Goal: Task Accomplishment & Management: Use online tool/utility

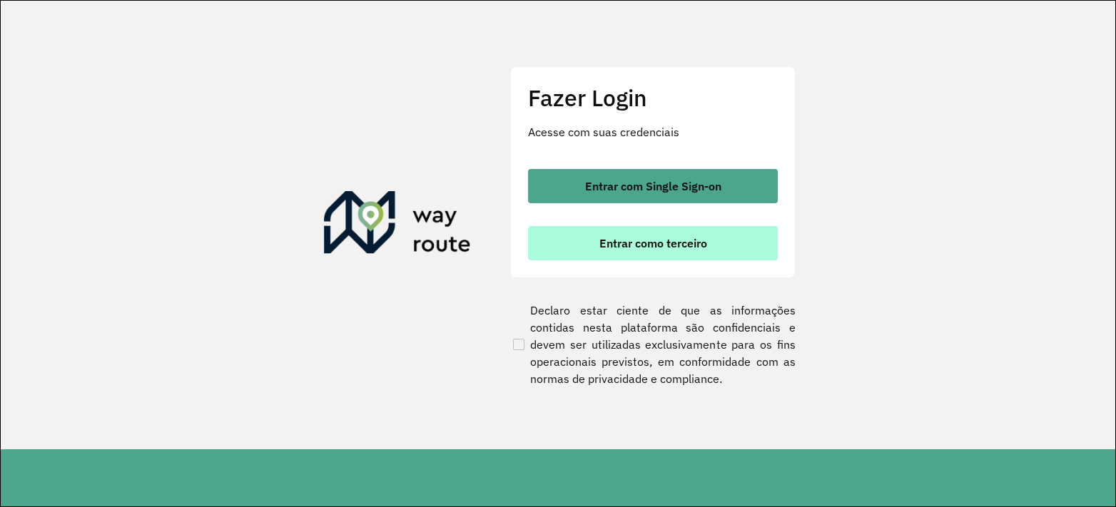
click at [607, 231] on button "Entrar como terceiro" at bounding box center [653, 243] width 250 height 34
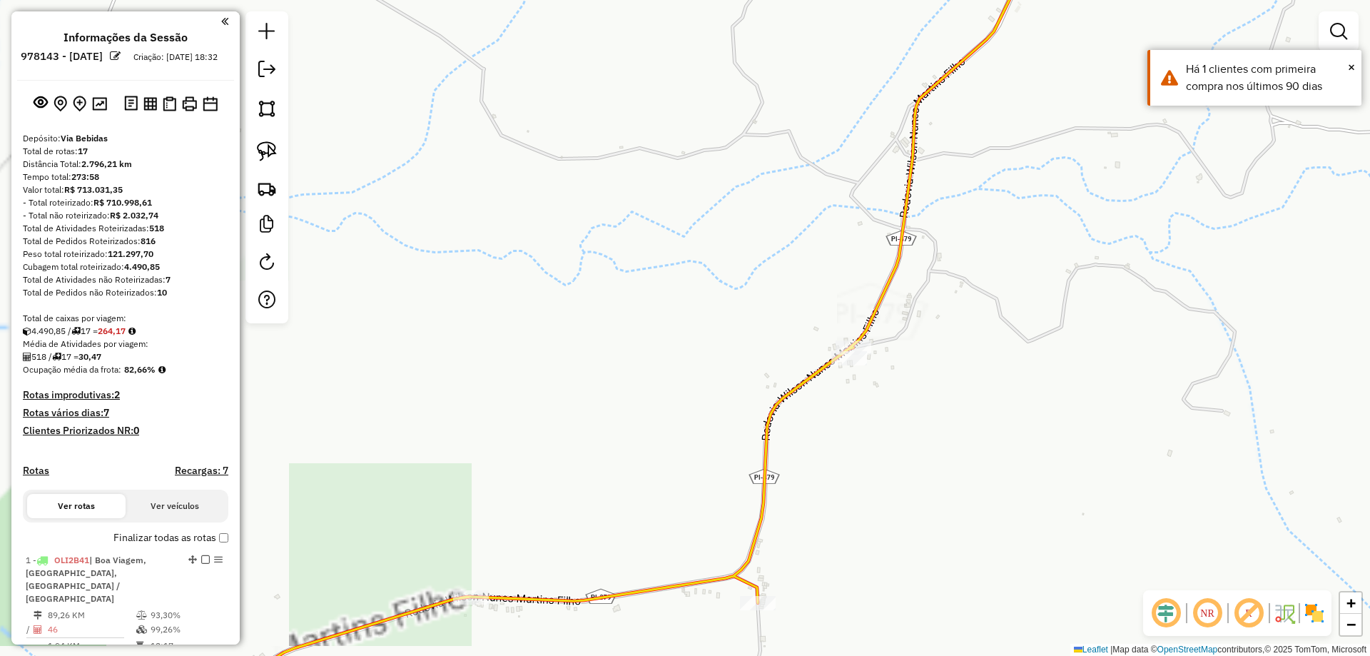
drag, startPoint x: 756, startPoint y: 475, endPoint x: 801, endPoint y: 358, distance: 125.1
click at [801, 364] on icon at bounding box center [628, 327] width 851 height 787
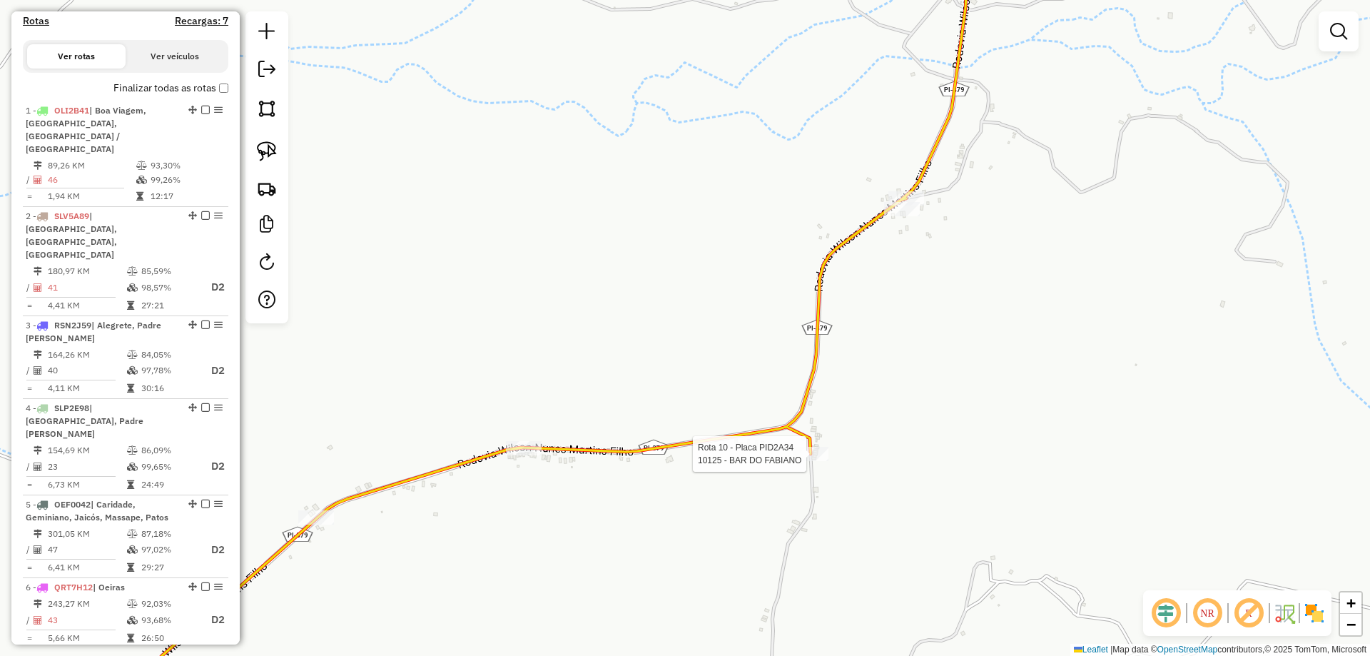
select select "**********"
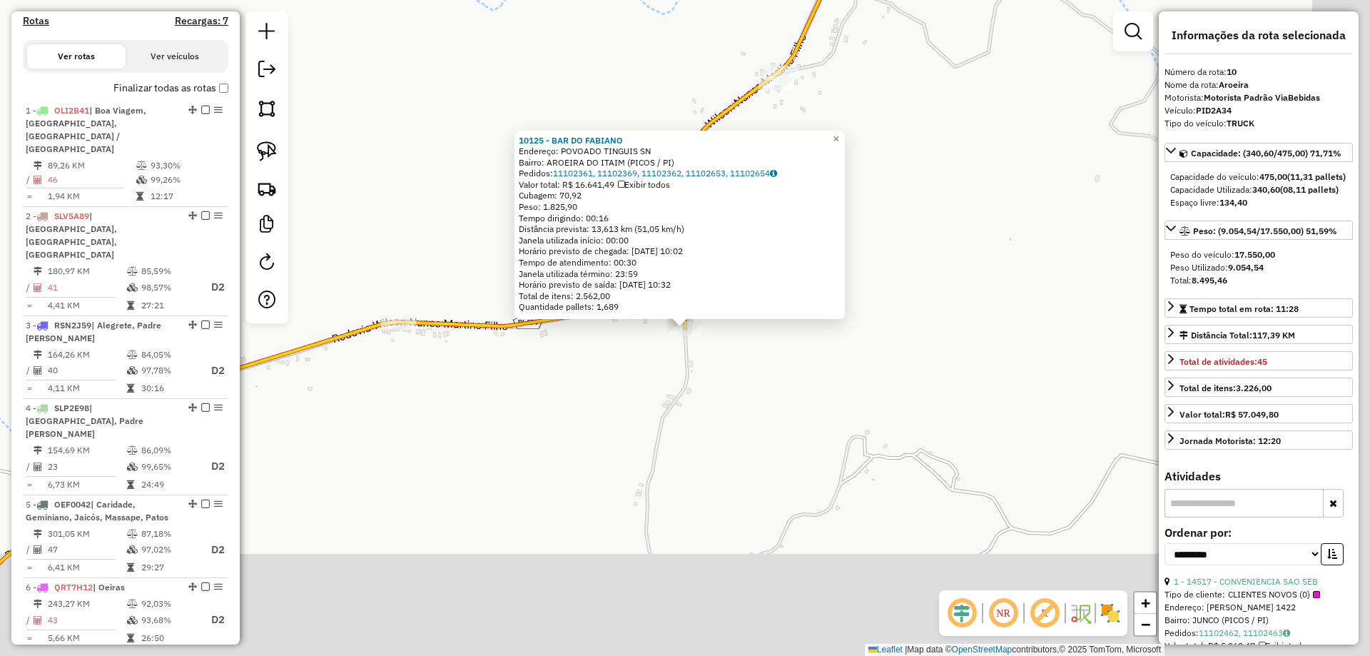
scroll to position [1282, 0]
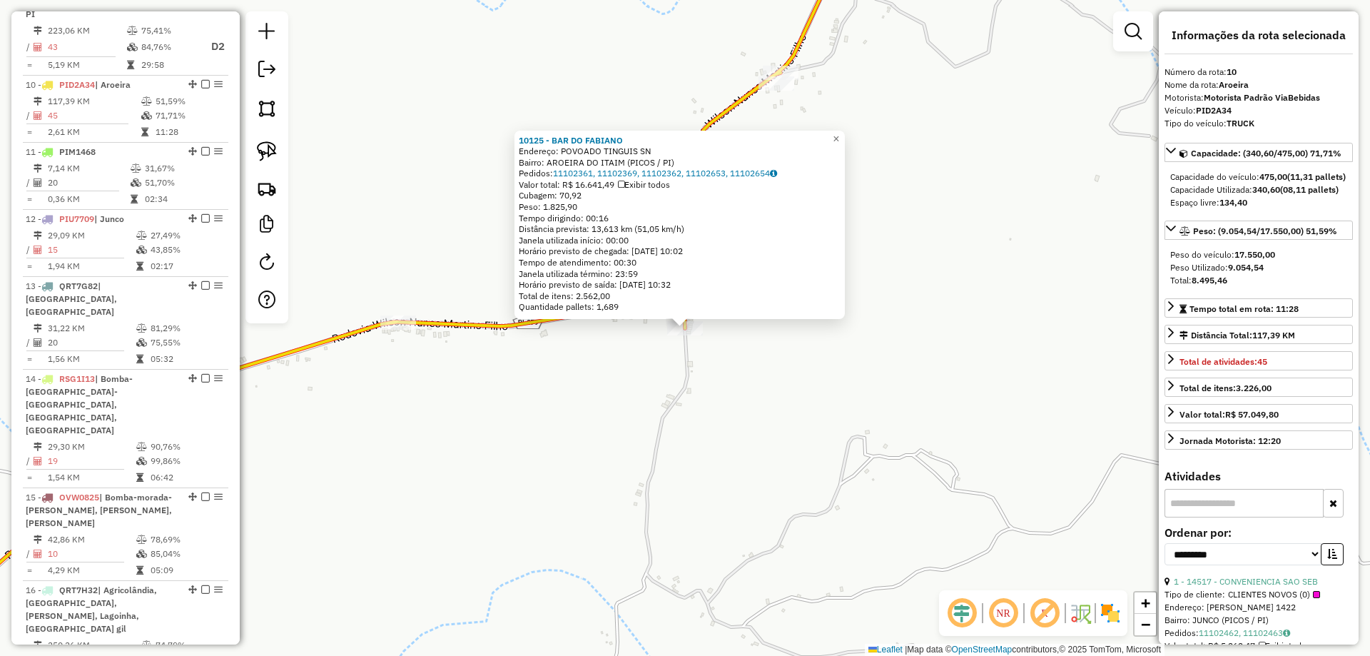
click at [715, 432] on div "10125 - BAR DO [PERSON_NAME]: POVOADO TINGUIS SN Bairro: AROEIRA DO ITAIM (PICO…" at bounding box center [685, 328] width 1370 height 656
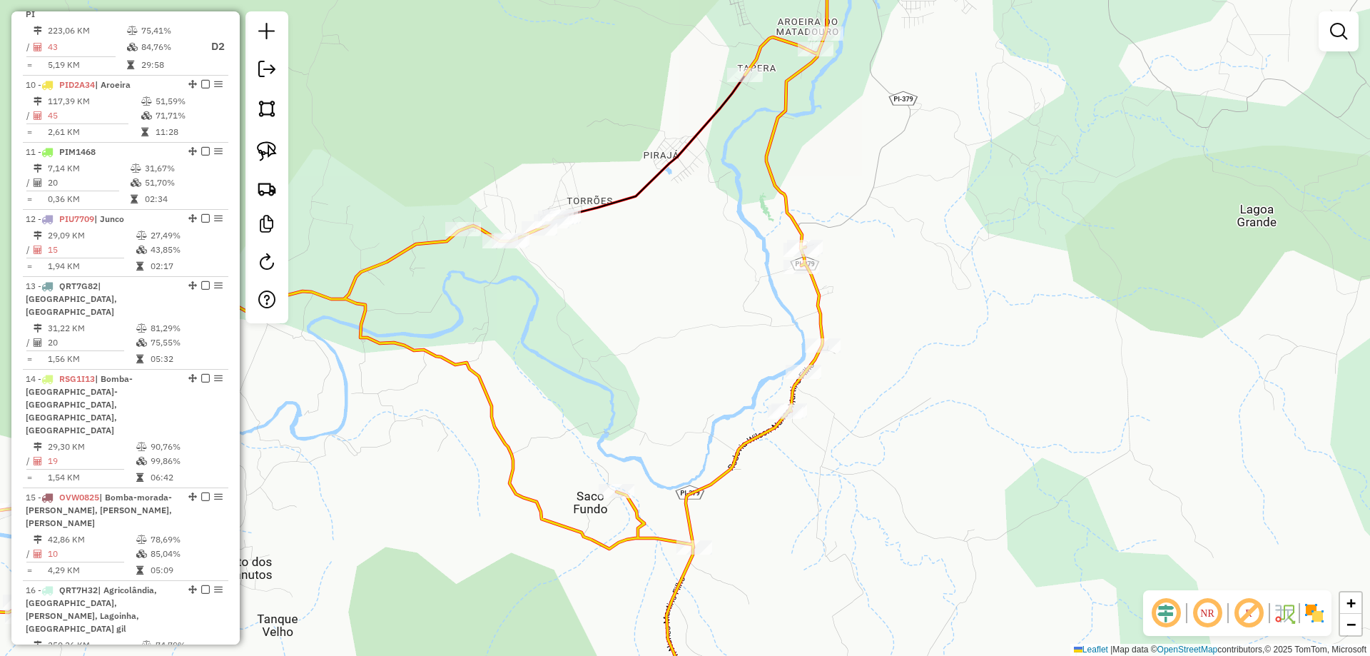
drag, startPoint x: 731, startPoint y: 307, endPoint x: 739, endPoint y: 273, distance: 35.1
click at [738, 283] on div "Janela de atendimento Grade de atendimento Capacidade Transportadoras Veículos …" at bounding box center [685, 328] width 1370 height 656
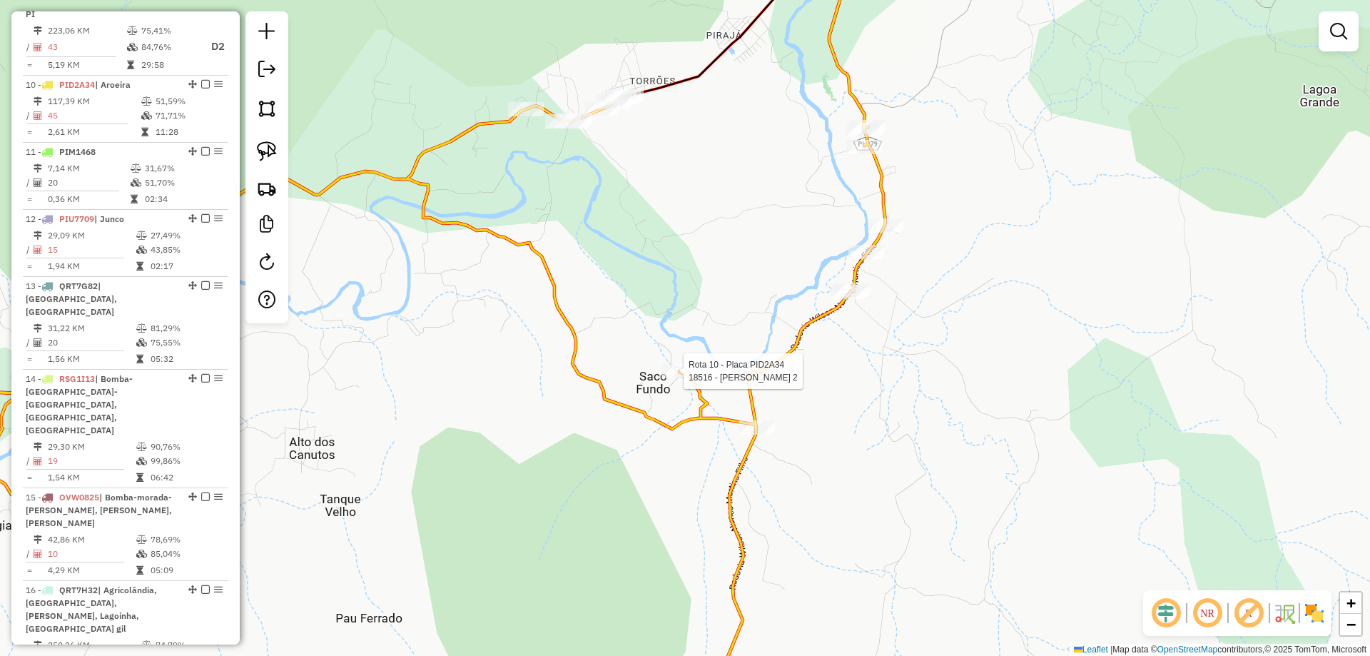
select select "**********"
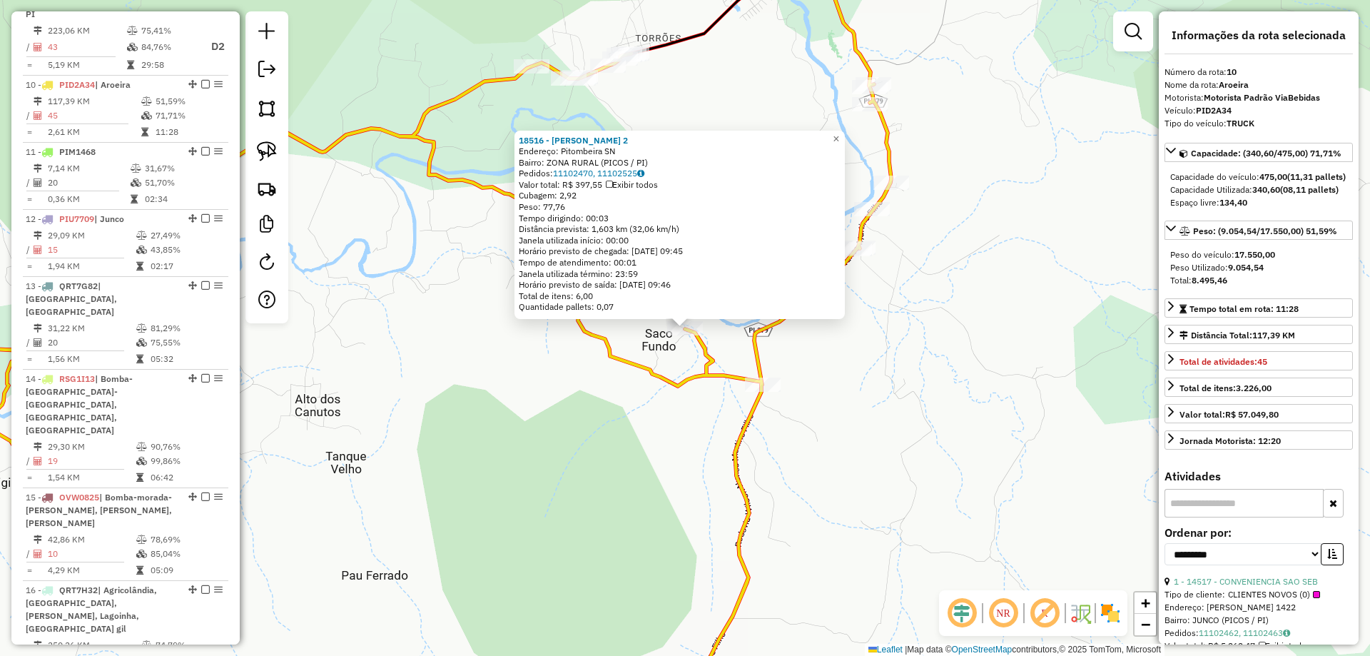
click at [739, 401] on div "18516 - [PERSON_NAME] 2 Endereço: Pitombeira SN Bairro: ZONA RURAL (PICOS / PI)…" at bounding box center [685, 328] width 1370 height 656
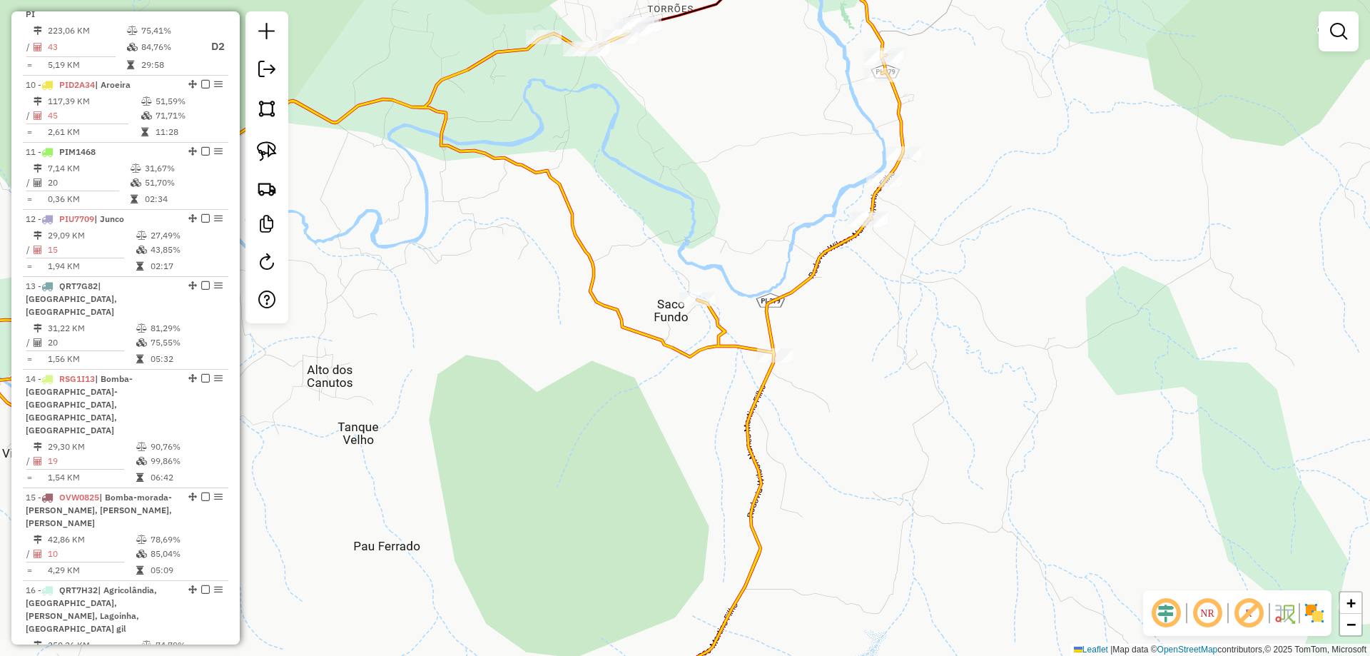
drag, startPoint x: 726, startPoint y: 474, endPoint x: 744, endPoint y: 363, distance: 112.0
click at [745, 412] on div "Janela de atendimento Grade de atendimento Capacidade Transportadoras Veículos …" at bounding box center [685, 328] width 1370 height 656
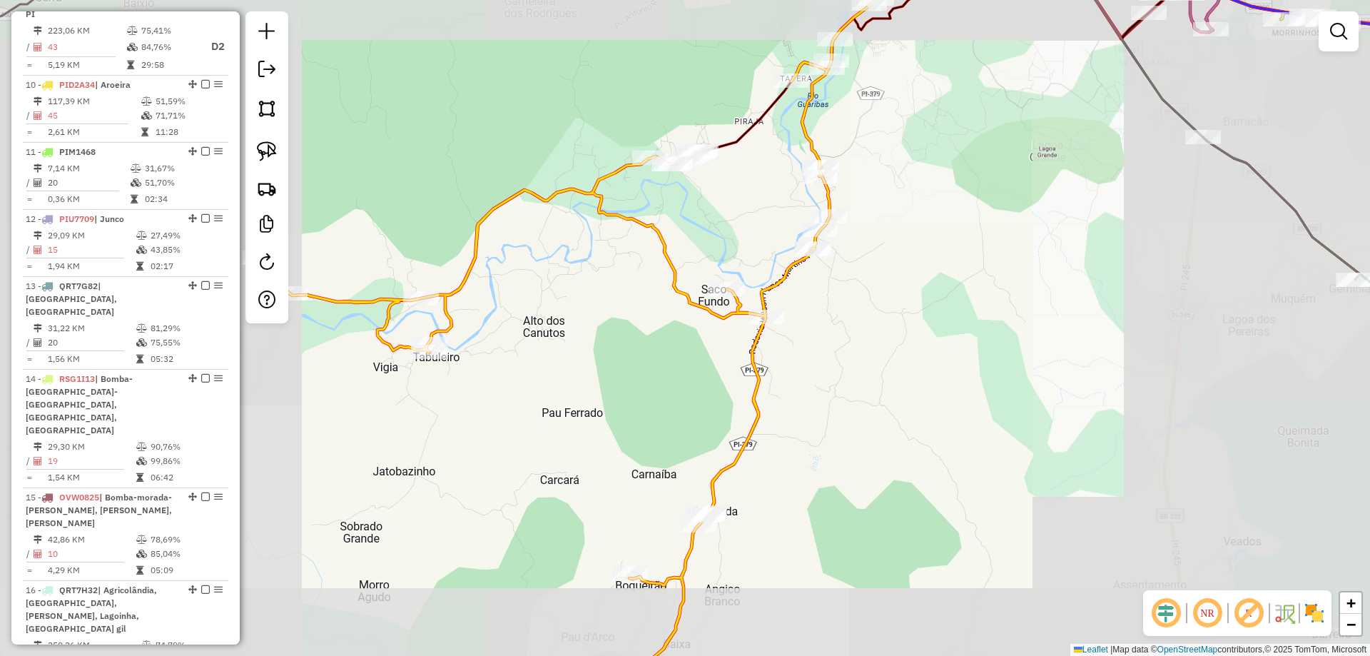
drag, startPoint x: 754, startPoint y: 395, endPoint x: 766, endPoint y: 355, distance: 41.3
click at [767, 368] on div "Janela de atendimento Grade de atendimento Capacidade Transportadoras Veículos …" at bounding box center [685, 328] width 1370 height 656
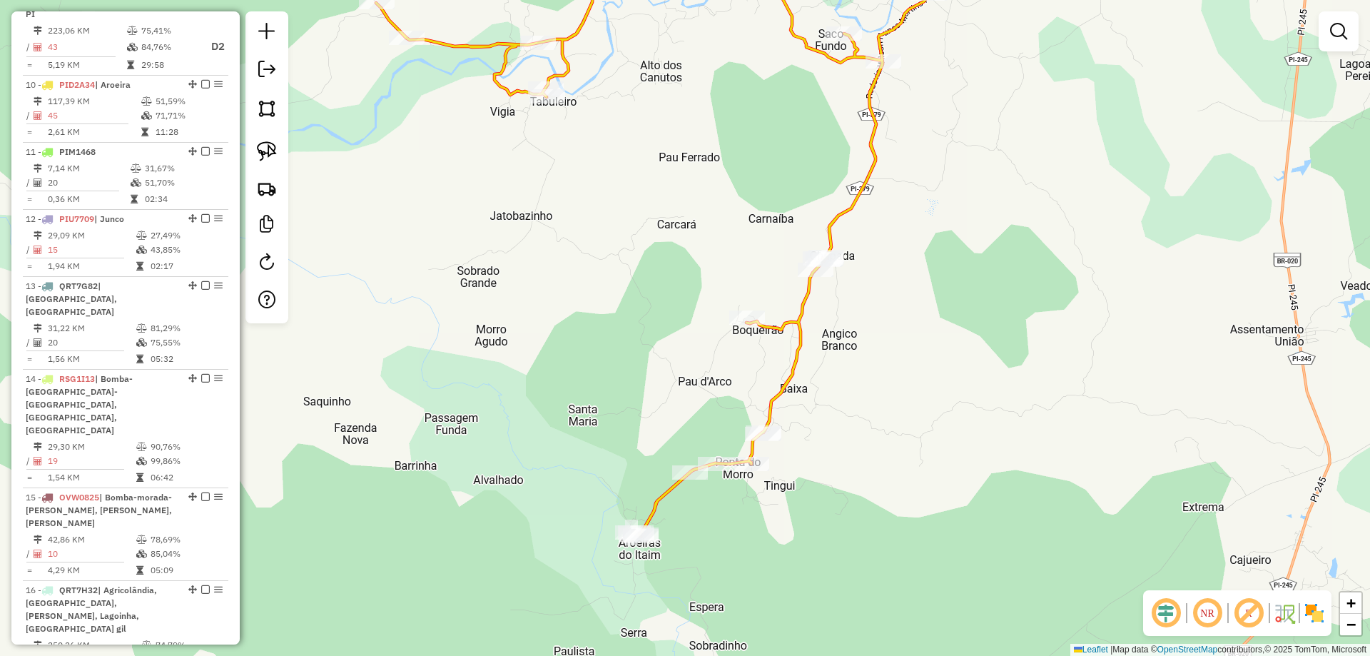
click at [781, 499] on div "Janela de atendimento Grade de atendimento Capacidade Transportadoras Veículos …" at bounding box center [685, 328] width 1370 height 656
drag, startPoint x: 813, startPoint y: 442, endPoint x: 781, endPoint y: 488, distance: 56.4
click at [782, 488] on div "Janela de atendimento Grade de atendimento Capacidade Transportadoras Veículos …" at bounding box center [685, 328] width 1370 height 656
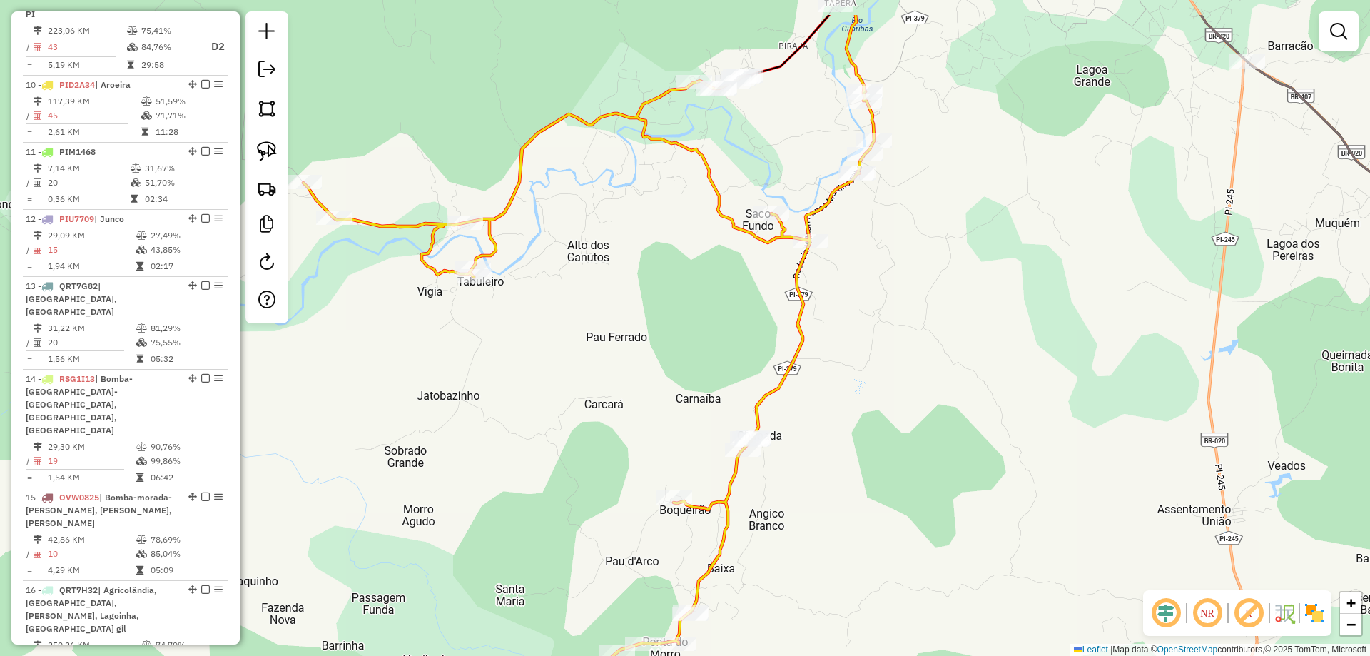
drag, startPoint x: 669, startPoint y: 346, endPoint x: 661, endPoint y: 365, distance: 21.1
click at [662, 364] on div "Janela de atendimento Grade de atendimento Capacidade Transportadoras Veículos …" at bounding box center [685, 328] width 1370 height 656
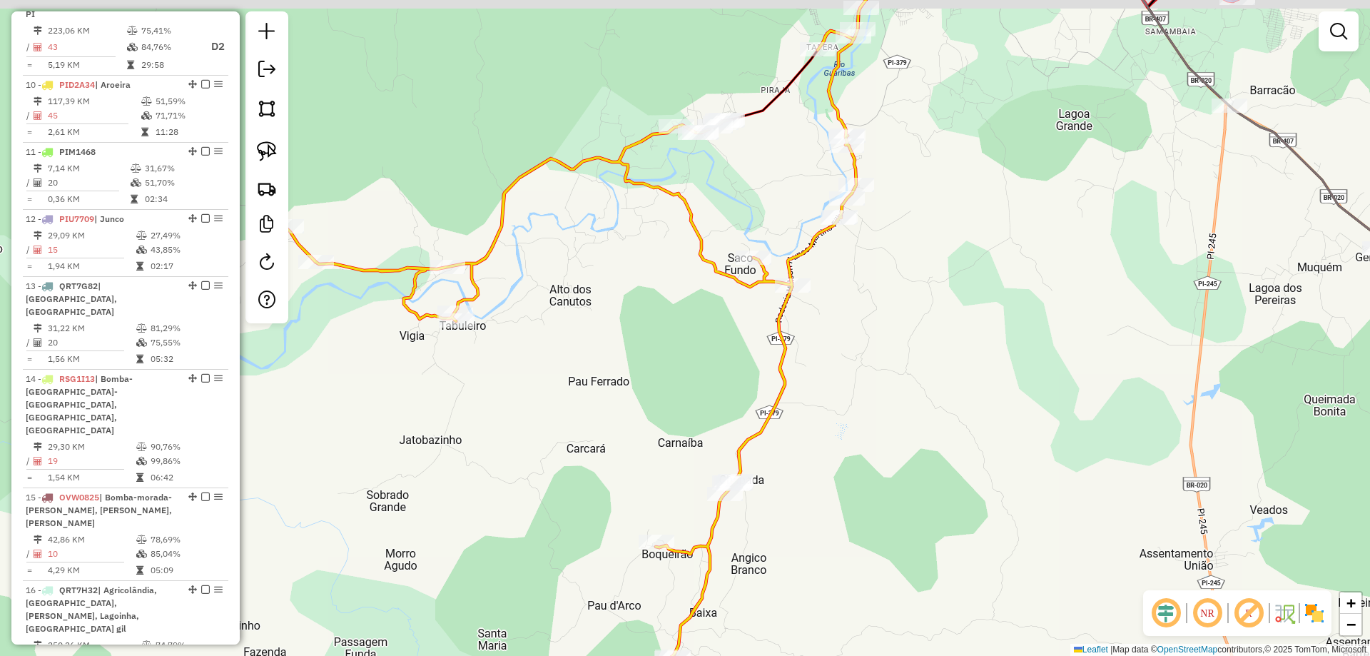
drag, startPoint x: 673, startPoint y: 335, endPoint x: 628, endPoint y: 422, distance: 97.4
click at [619, 437] on div "Janela de atendimento Grade de atendimento Capacidade Transportadoras Veículos …" at bounding box center [685, 328] width 1370 height 656
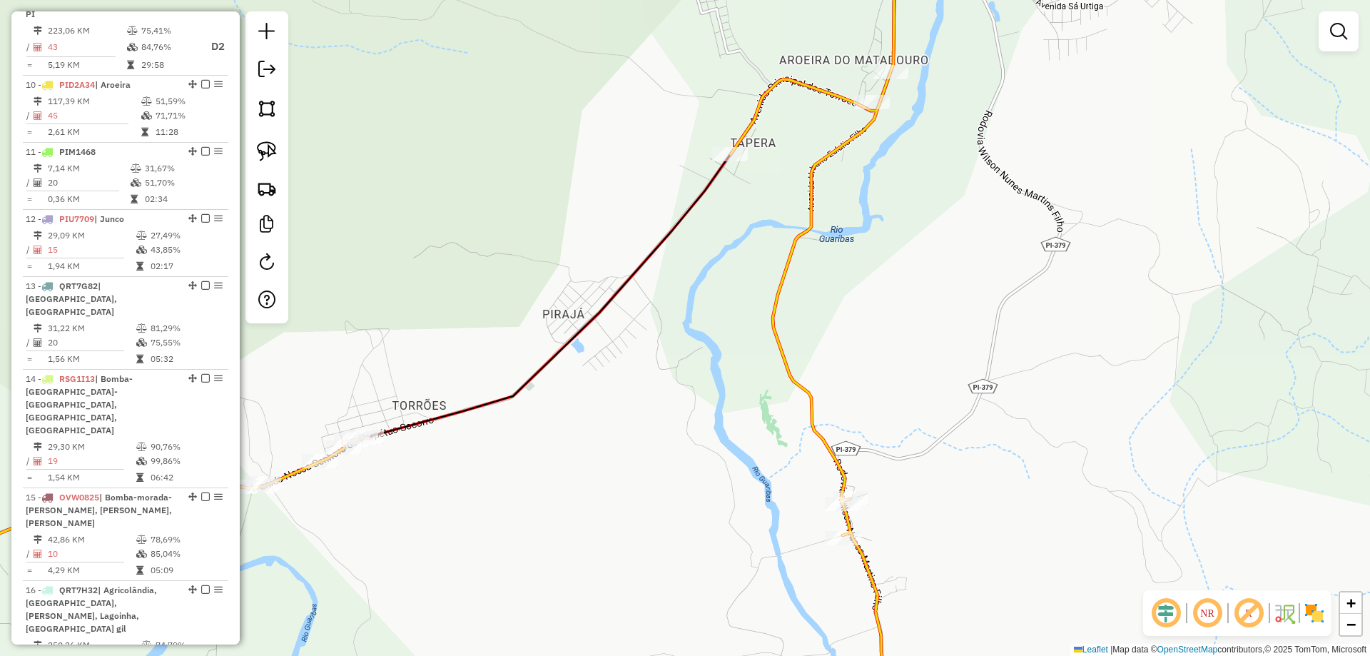
drag, startPoint x: 803, startPoint y: 221, endPoint x: 806, endPoint y: 106, distance: 114.2
click at [806, 135] on icon at bounding box center [423, 295] width 1110 height 787
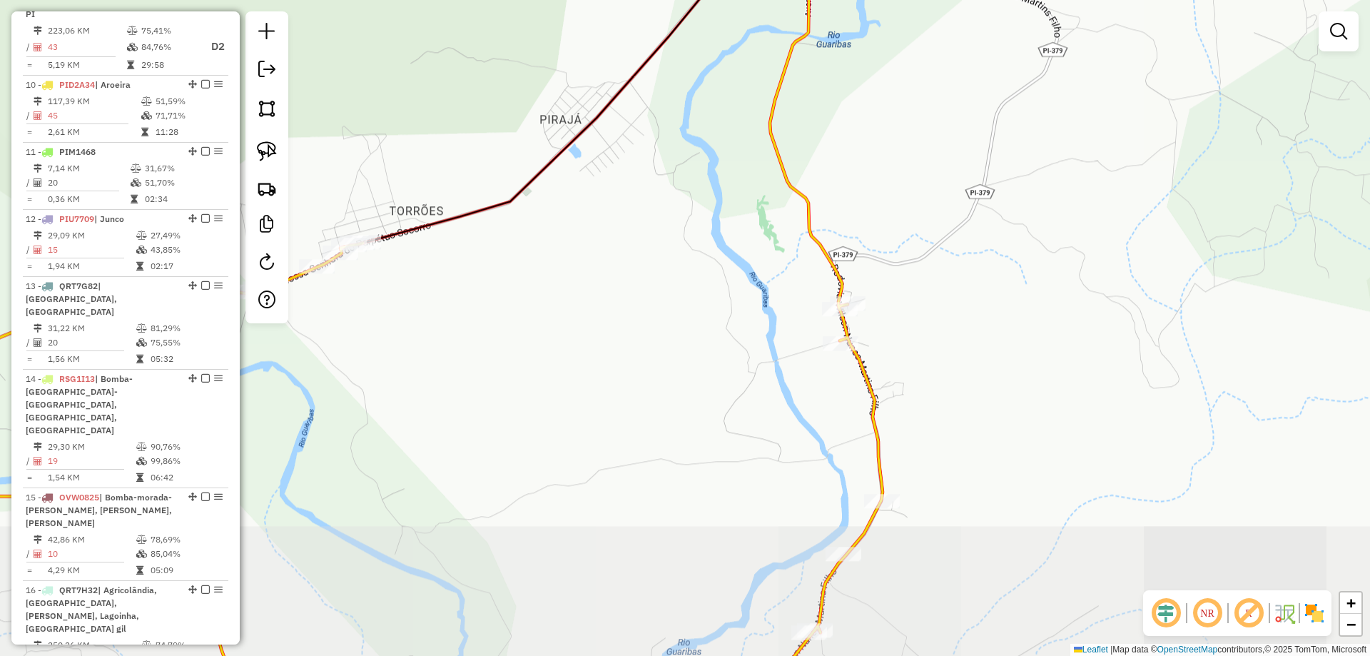
drag, startPoint x: 789, startPoint y: 287, endPoint x: 761, endPoint y: 181, distance: 109.0
click at [770, 221] on div "Janela de atendimento Grade de atendimento Capacidade Transportadoras Veículos …" at bounding box center [685, 328] width 1370 height 656
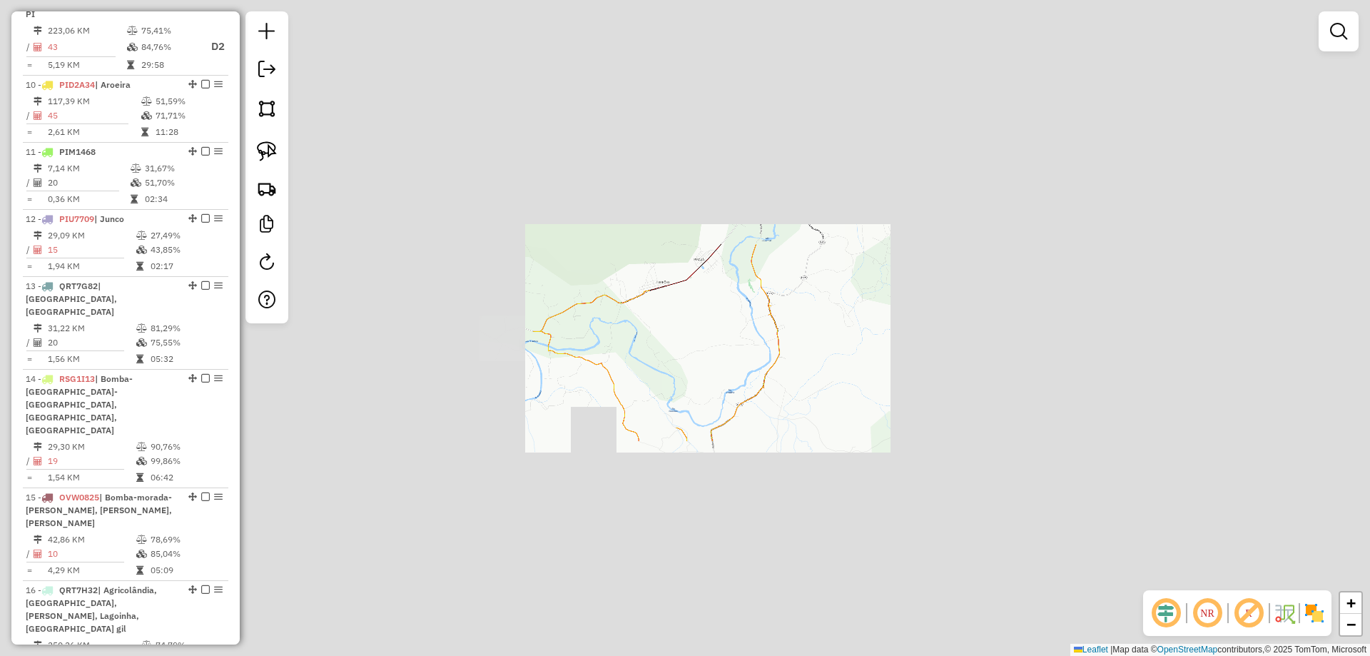
click at [775, 300] on div "Janela de atendimento Grade de atendimento Capacidade Transportadoras Veículos …" at bounding box center [685, 328] width 1370 height 656
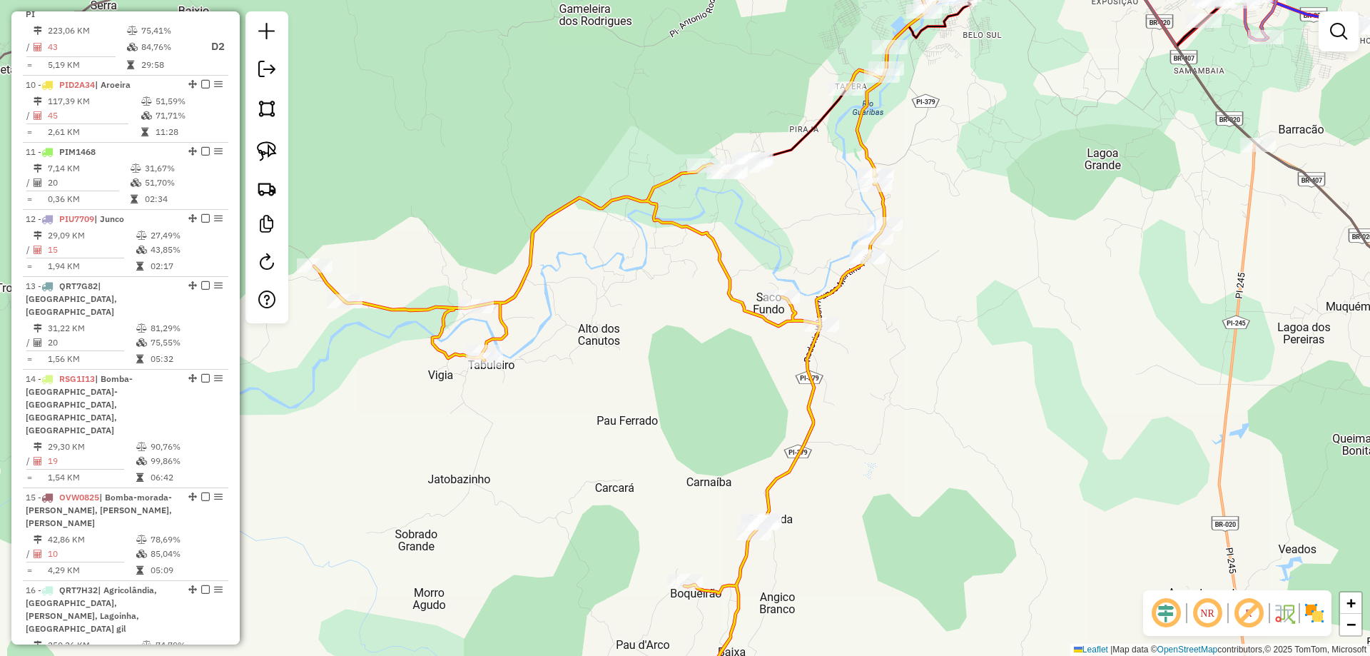
drag, startPoint x: 796, startPoint y: 415, endPoint x: 826, endPoint y: 275, distance: 142.2
click at [830, 314] on div "Janela de atendimento Grade de atendimento Capacidade Transportadoras Veículos …" at bounding box center [685, 328] width 1370 height 656
